Goal: Task Accomplishment & Management: Manage account settings

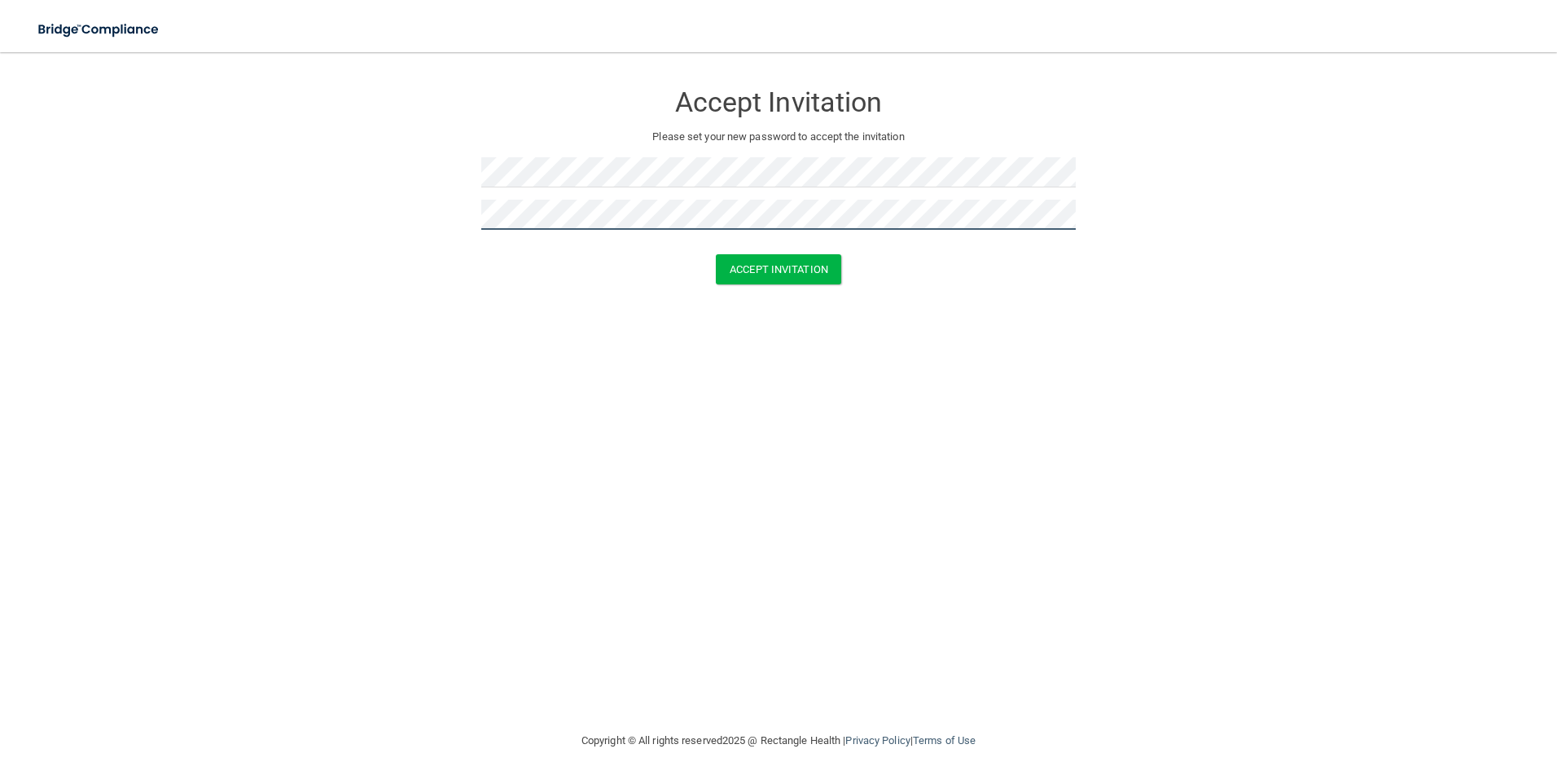
click at [716, 254] on button "Accept Invitation" at bounding box center [778, 269] width 126 height 30
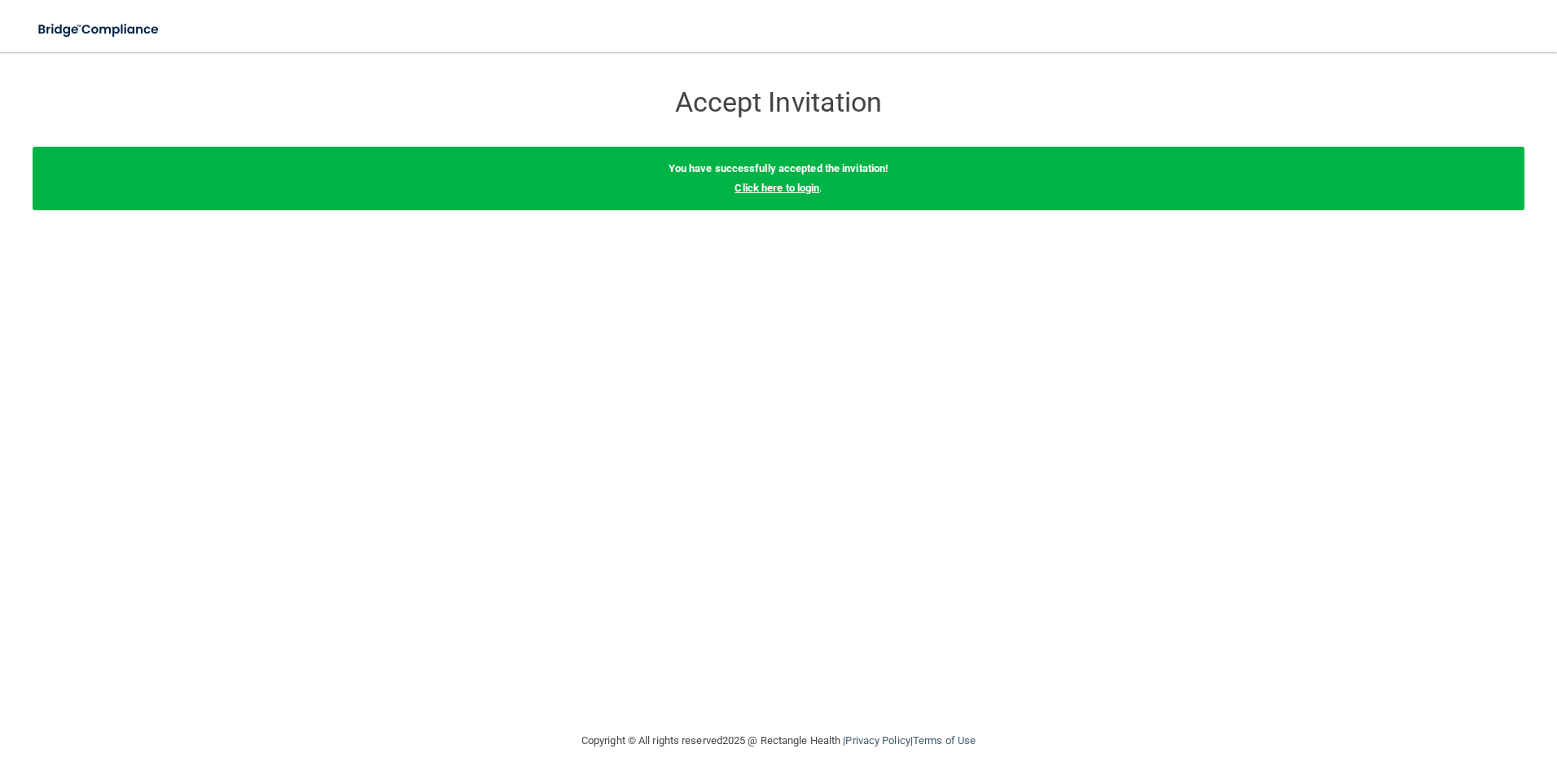
click at [799, 189] on link "Click here to login" at bounding box center [777, 187] width 84 height 12
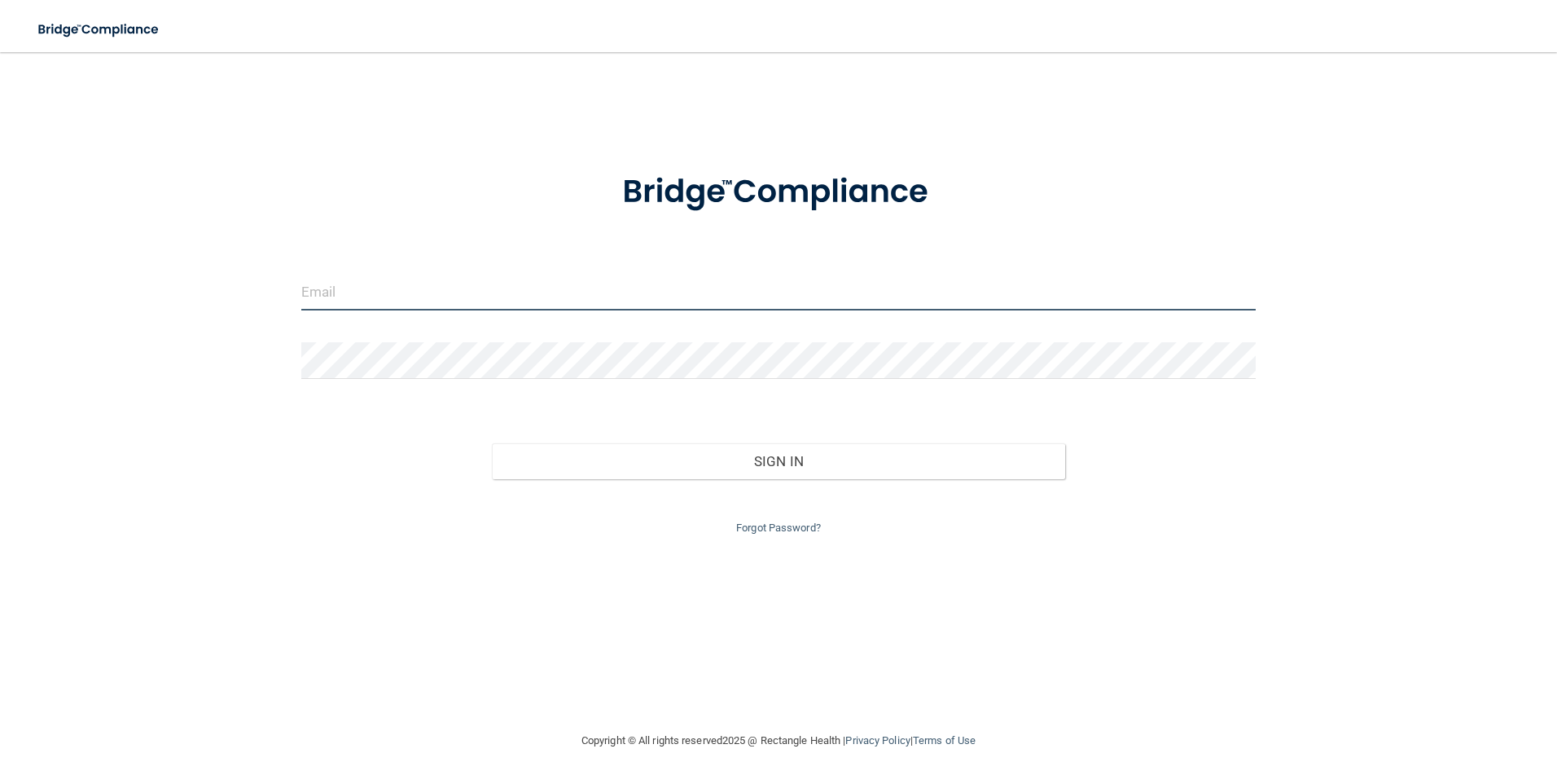
type input "[PERSON_NAME][EMAIL_ADDRESS][DOMAIN_NAME]"
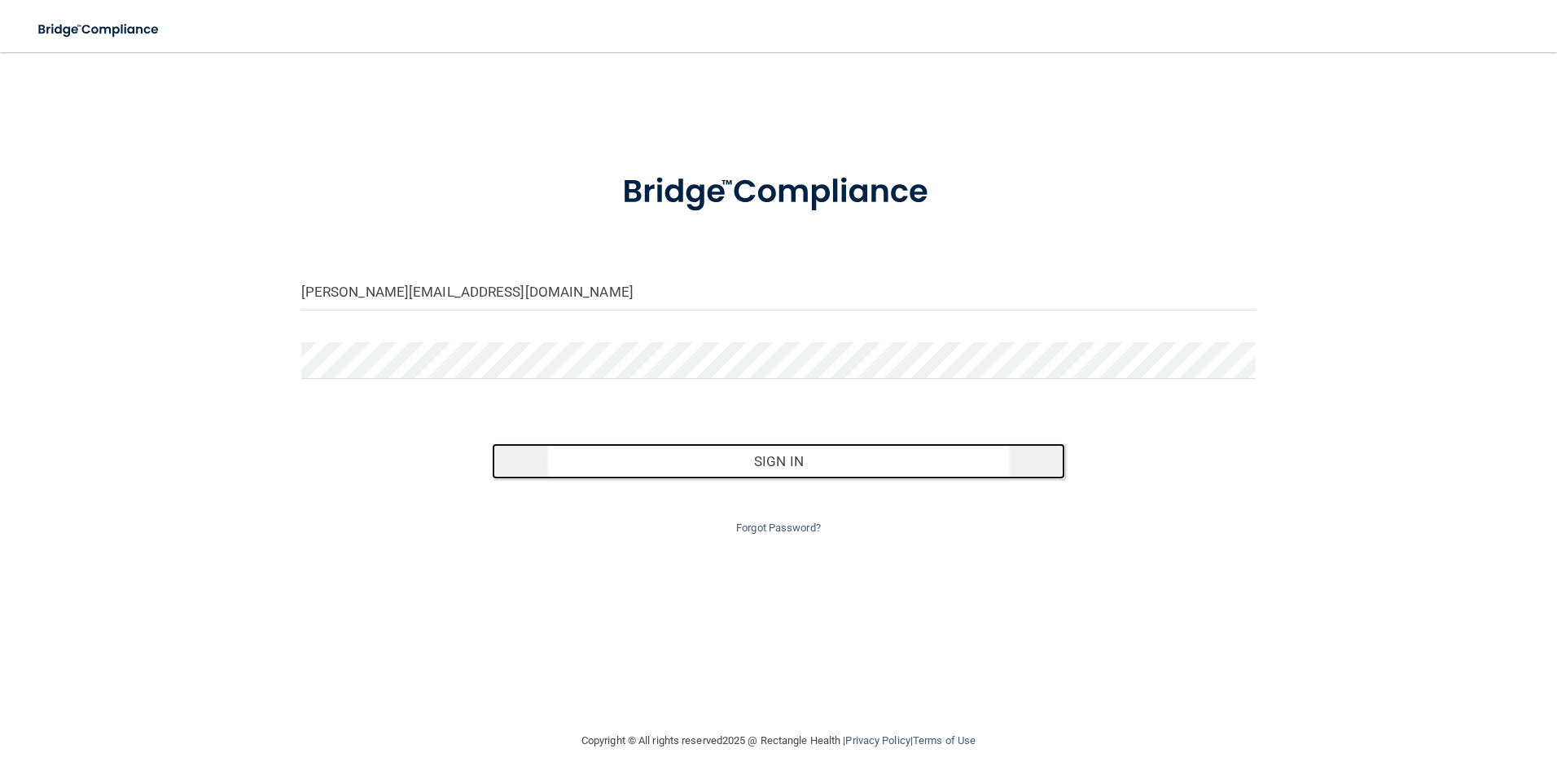
click at [783, 469] on button "Sign In" at bounding box center [778, 460] width 573 height 36
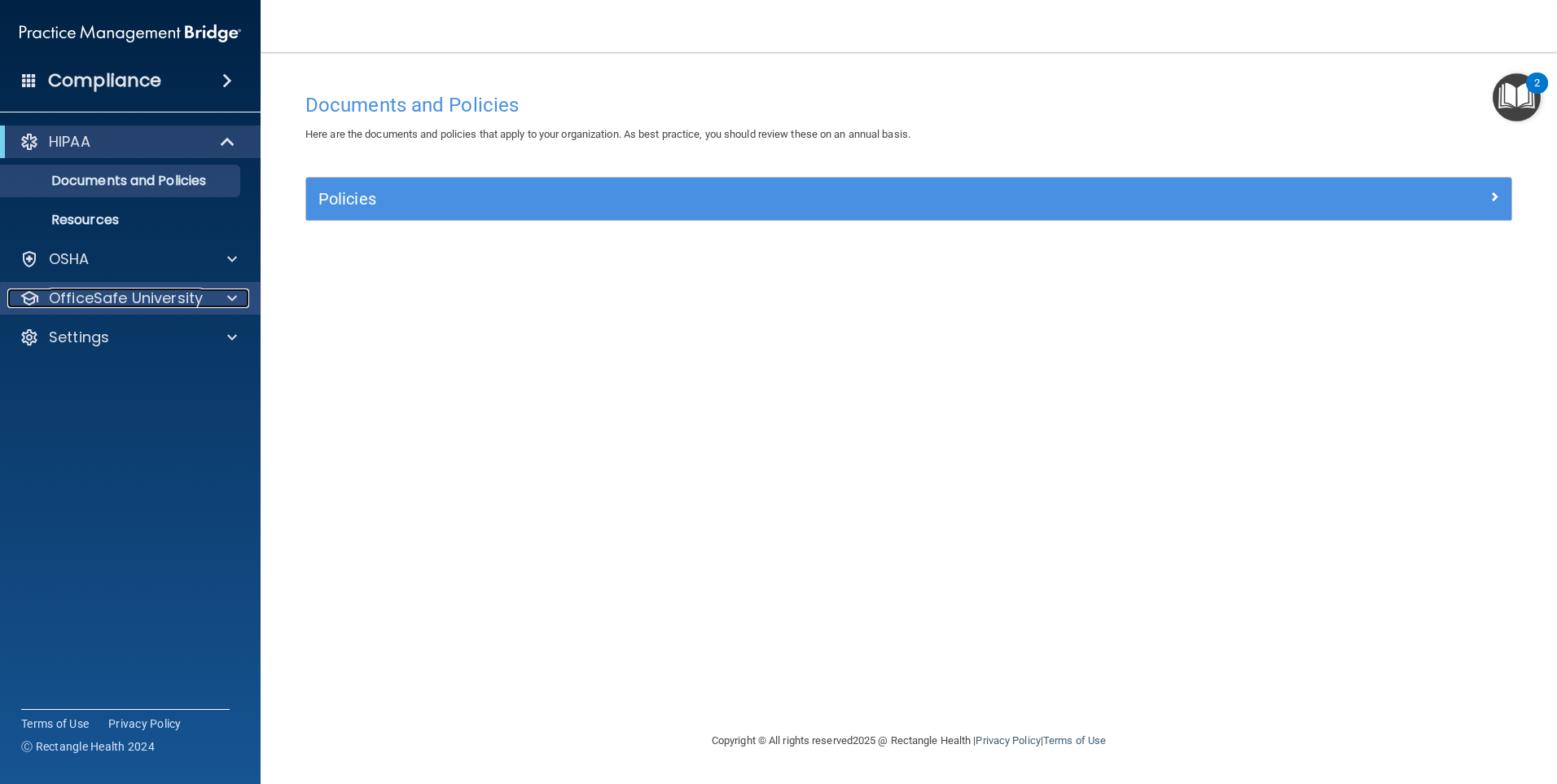
click at [237, 295] on span at bounding box center [232, 297] width 10 height 19
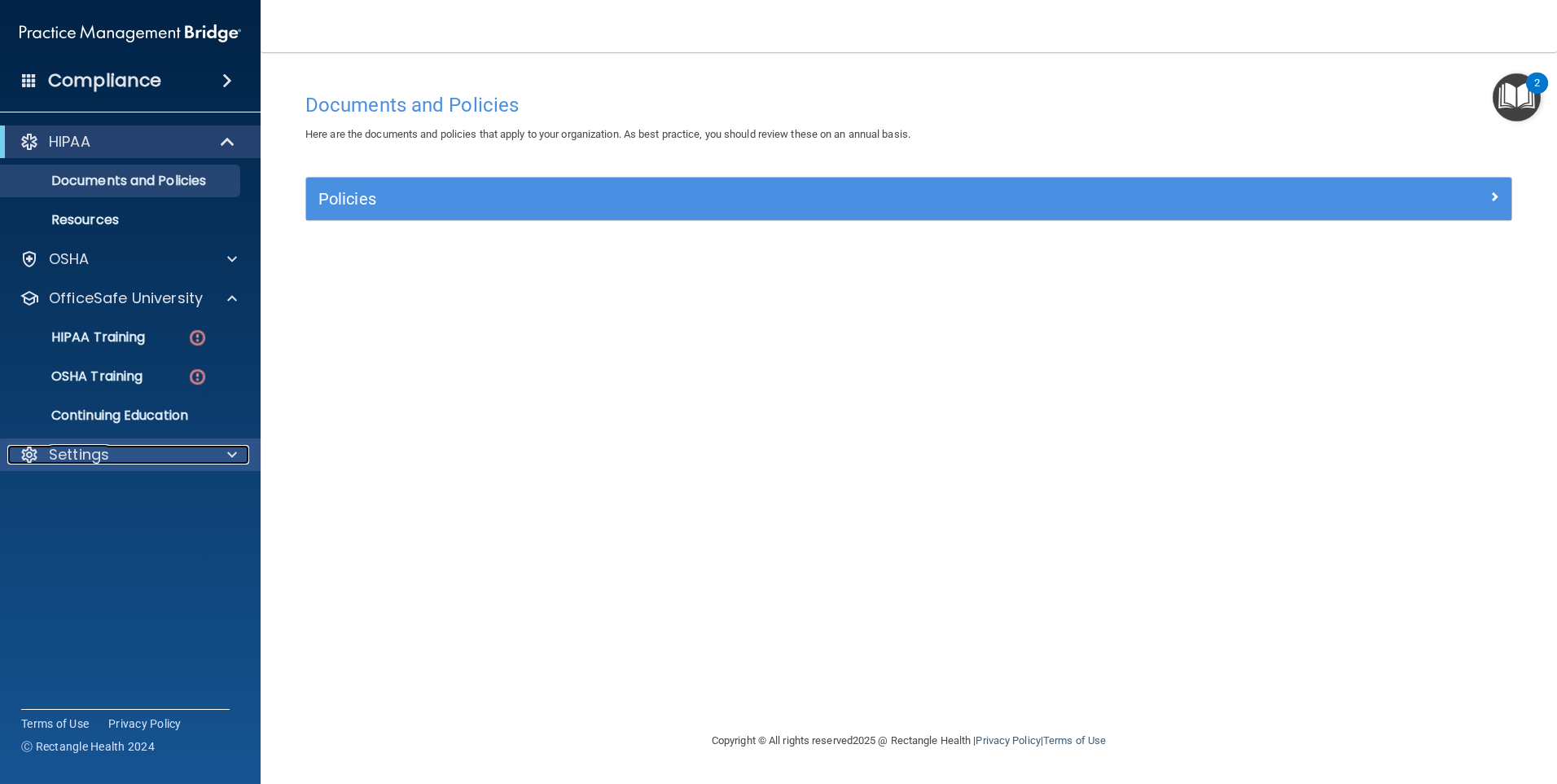
click at [187, 456] on div "Settings" at bounding box center [108, 454] width 202 height 19
